Goal: Transaction & Acquisition: Purchase product/service

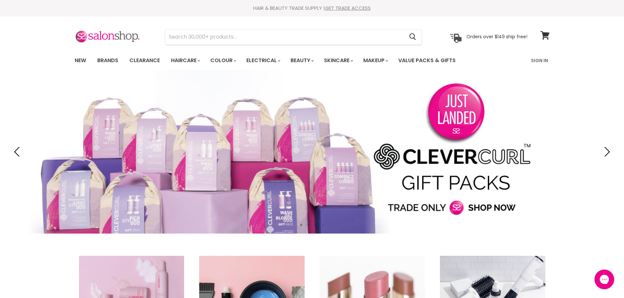
type input "titania pumice sponge original size"
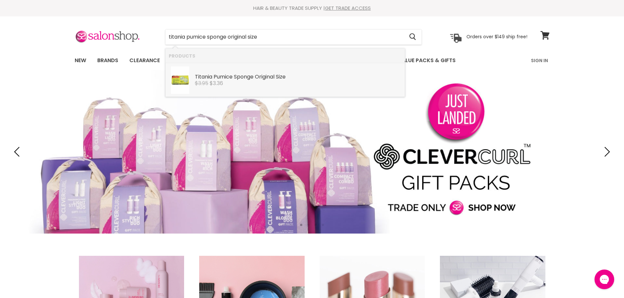
click at [223, 81] on span "$3.36" at bounding box center [216, 84] width 13 height 8
